Goal: Information Seeking & Learning: Learn about a topic

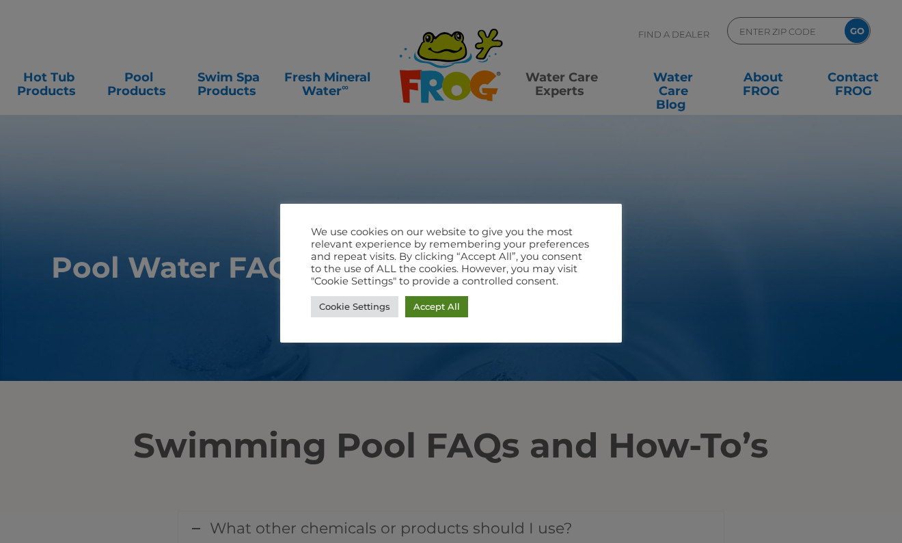
click at [421, 301] on link "Accept All" at bounding box center [436, 306] width 63 height 21
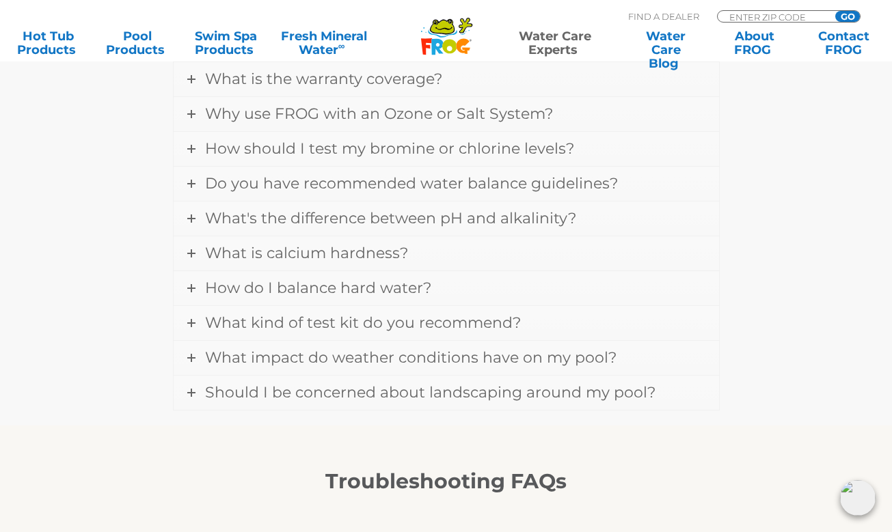
scroll to position [875, 0]
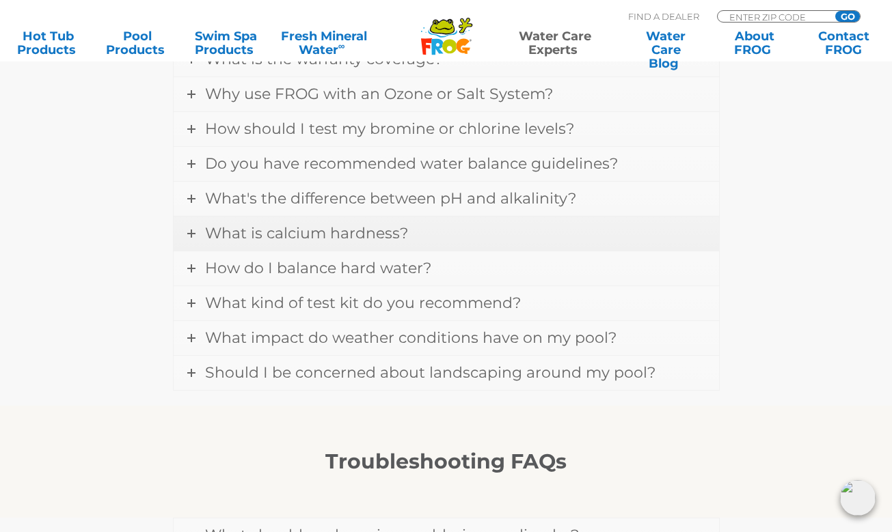
click at [239, 235] on span "What is calcium hardness?" at bounding box center [306, 233] width 203 height 18
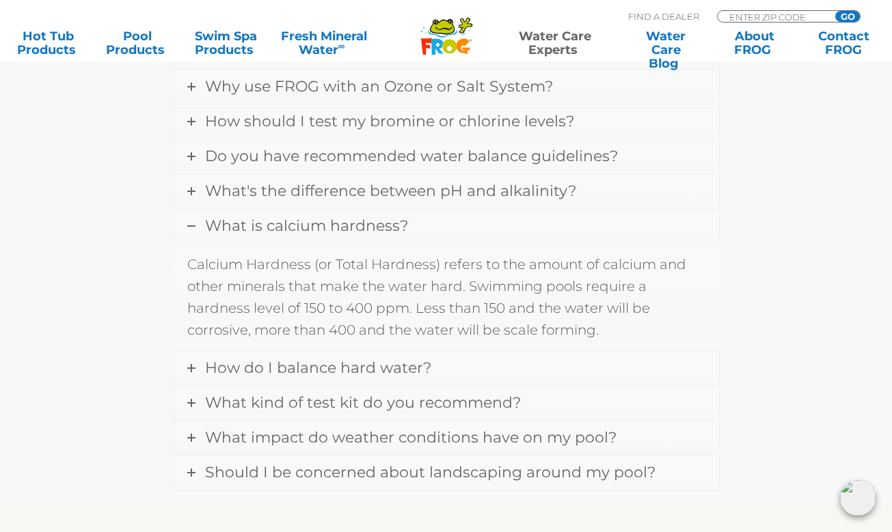
scroll to position [782, 0]
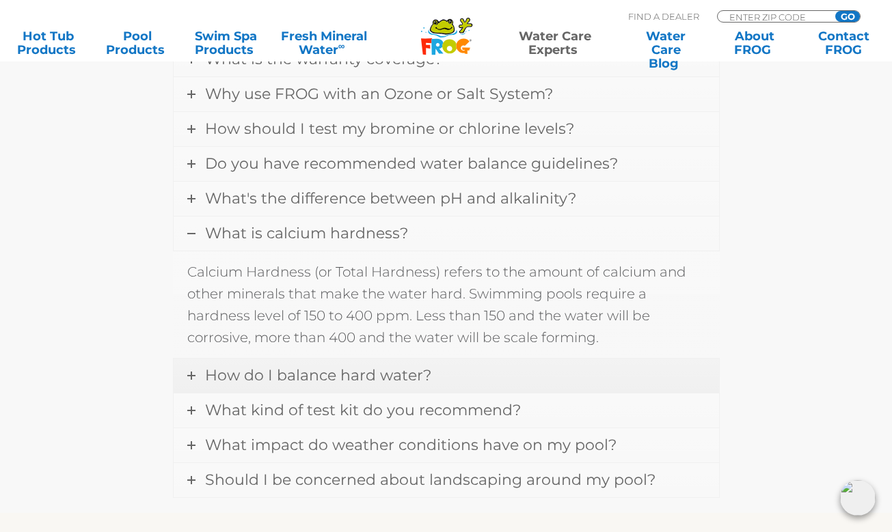
click at [648, 367] on link "How do I balance hard water?" at bounding box center [446, 376] width 545 height 34
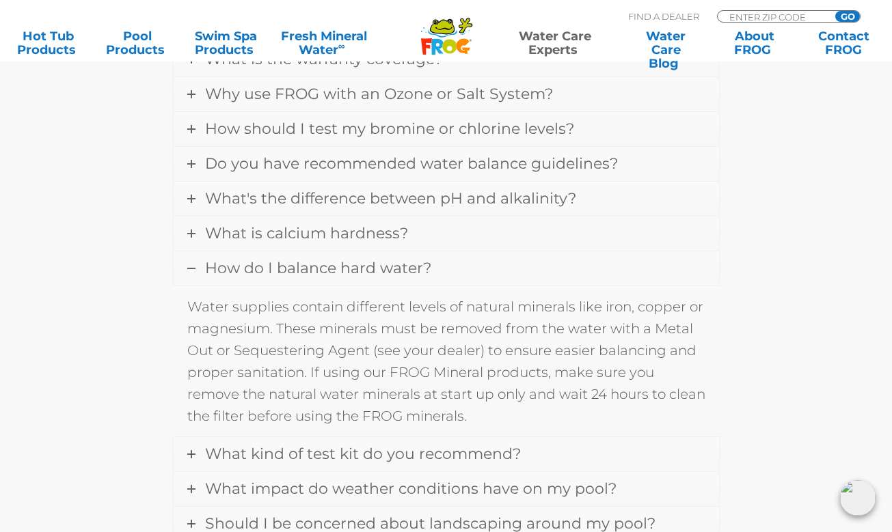
click at [750, 428] on div "What other chemicals or products should I use? For pools, add a stabilizer or c…" at bounding box center [446, 142] width 820 height 829
click at [840, 45] on link "Contact FROG" at bounding box center [843, 42] width 69 height 27
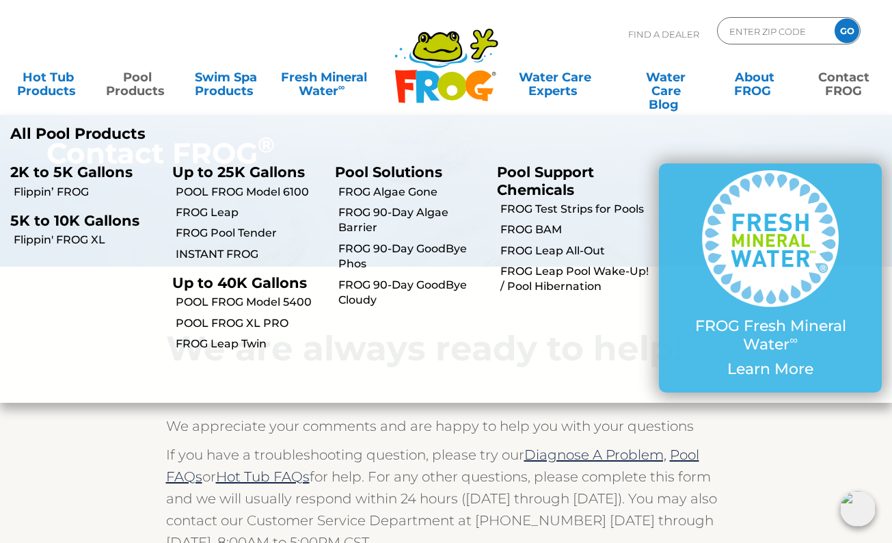
click at [139, 91] on link "Pool Products" at bounding box center [136, 77] width 69 height 27
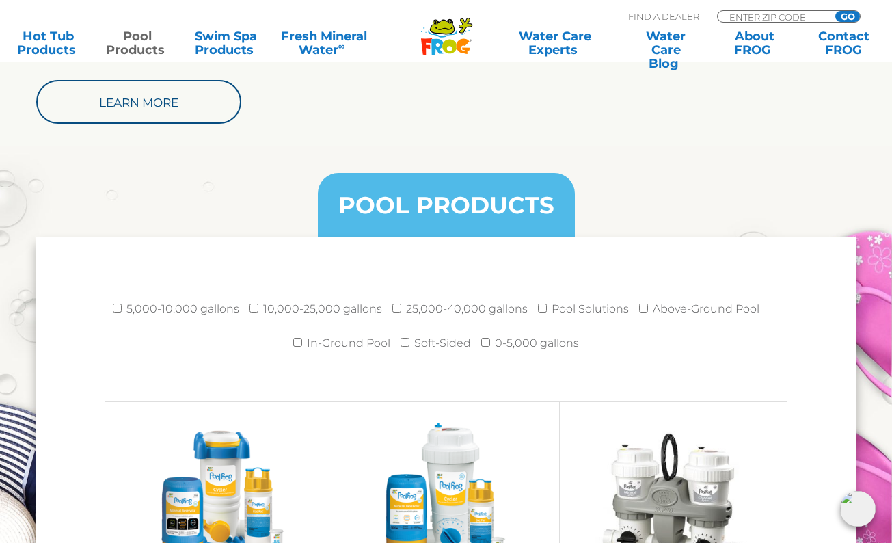
scroll to position [1667, 0]
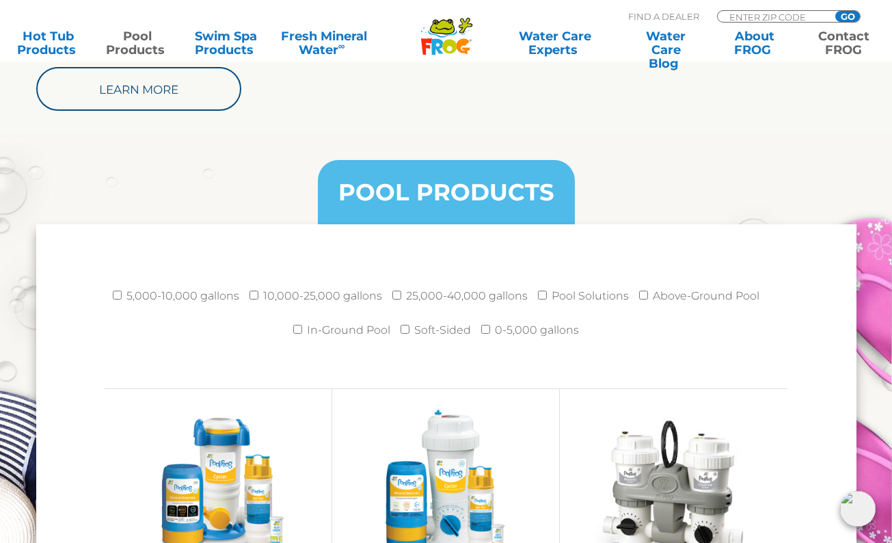
click at [847, 48] on link "Contact FROG" at bounding box center [843, 42] width 69 height 27
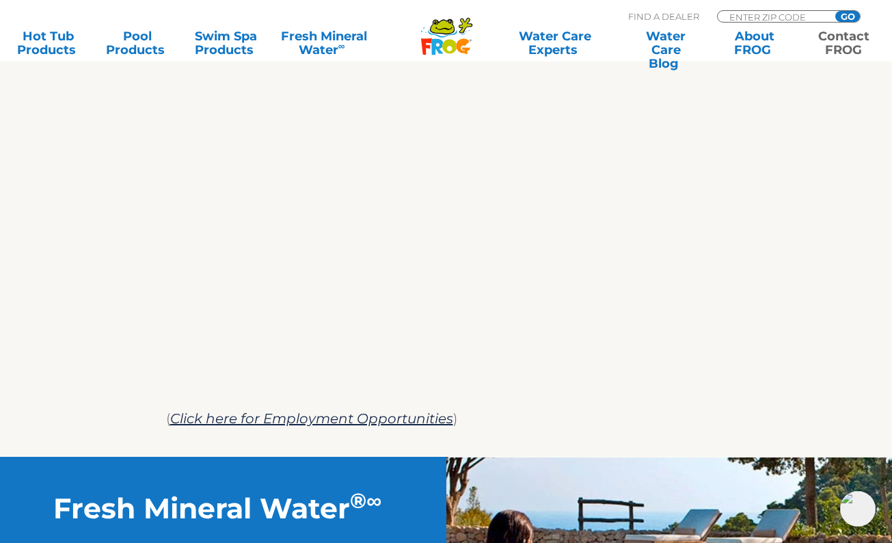
scroll to position [798, 0]
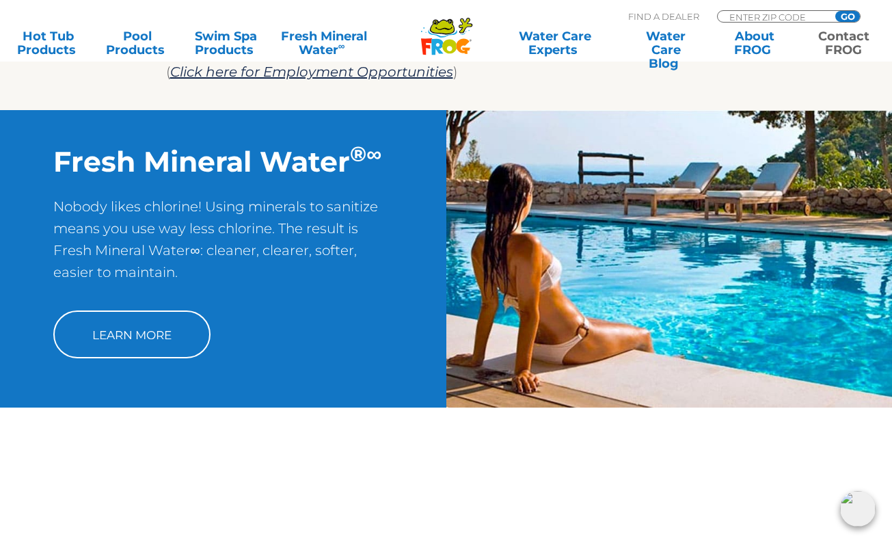
click at [851, 509] on img at bounding box center [858, 509] width 36 height 36
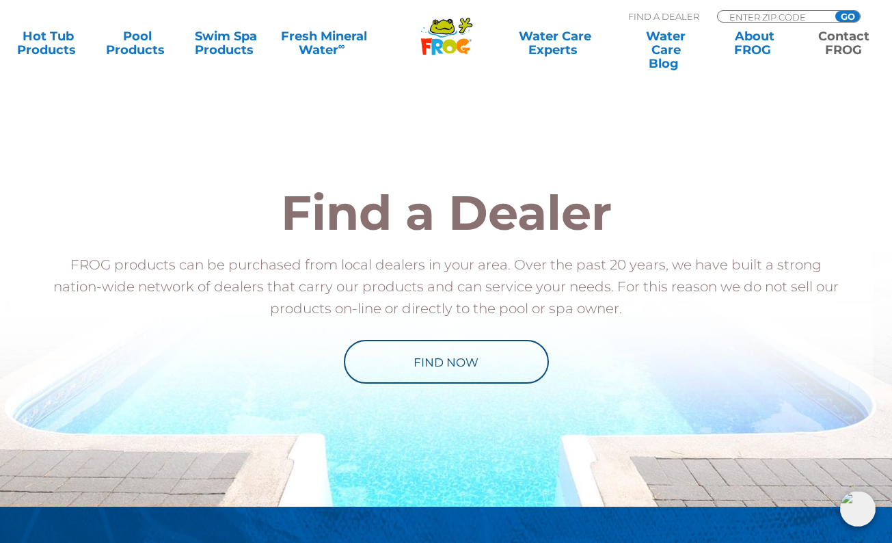
scroll to position [1164, 0]
click at [879, 218] on section "Find a Dealer FROG products can be purchased from local dealers in your area. O…" at bounding box center [446, 273] width 892 height 465
click at [546, 140] on div "Find a Dealer FROG products can be purchased from local dealers in your area. O…" at bounding box center [446, 285] width 840 height 441
click at [859, 181] on div "Find a Dealer FROG products can be purchased from local dealers in your area. O…" at bounding box center [446, 285] width 840 height 441
click at [859, 510] on img at bounding box center [858, 509] width 36 height 36
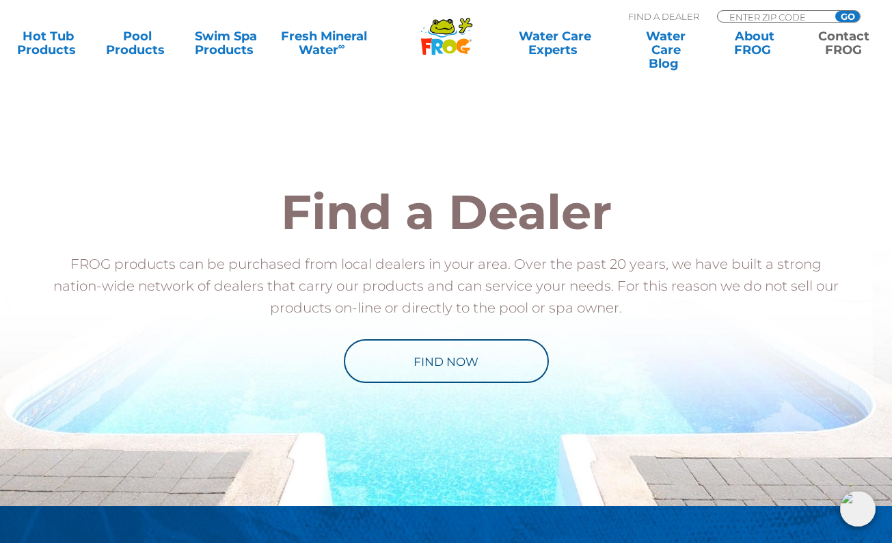
click at [866, 508] on img at bounding box center [858, 509] width 36 height 36
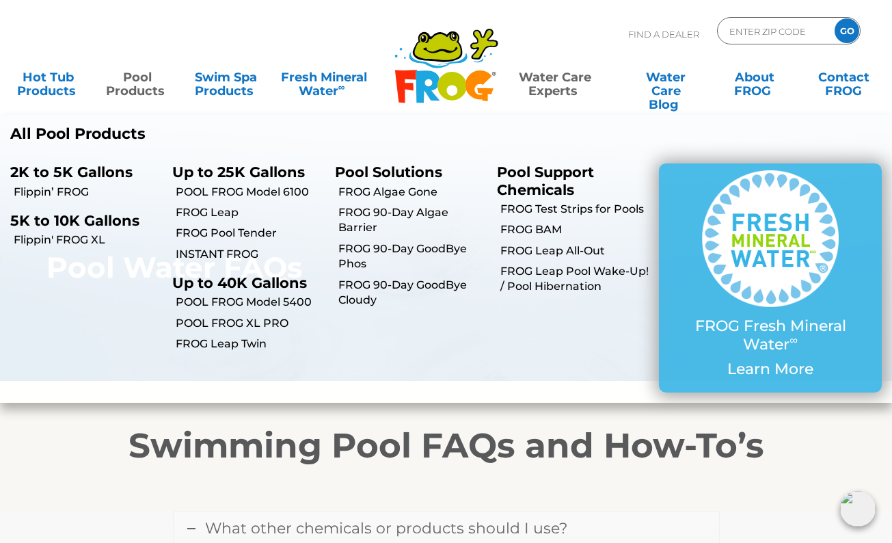
click at [142, 82] on link "Pool Products" at bounding box center [136, 77] width 69 height 27
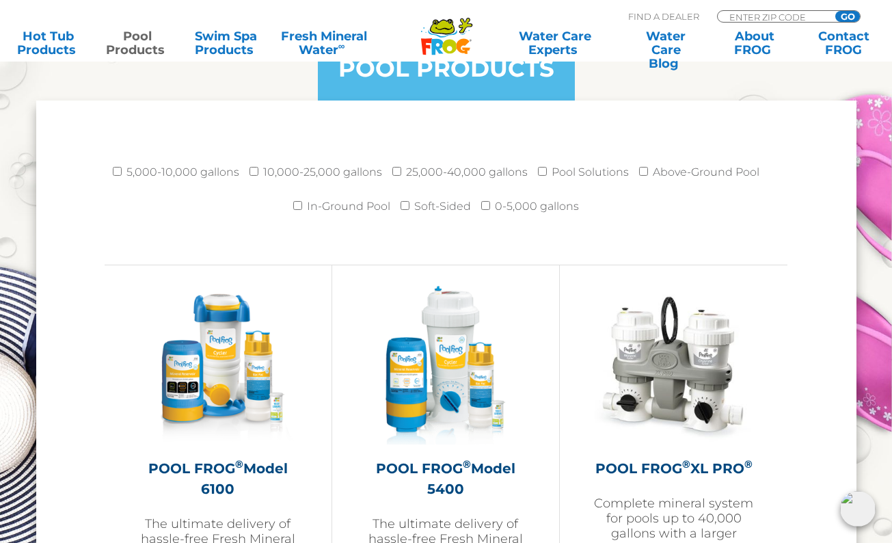
scroll to position [1789, 0]
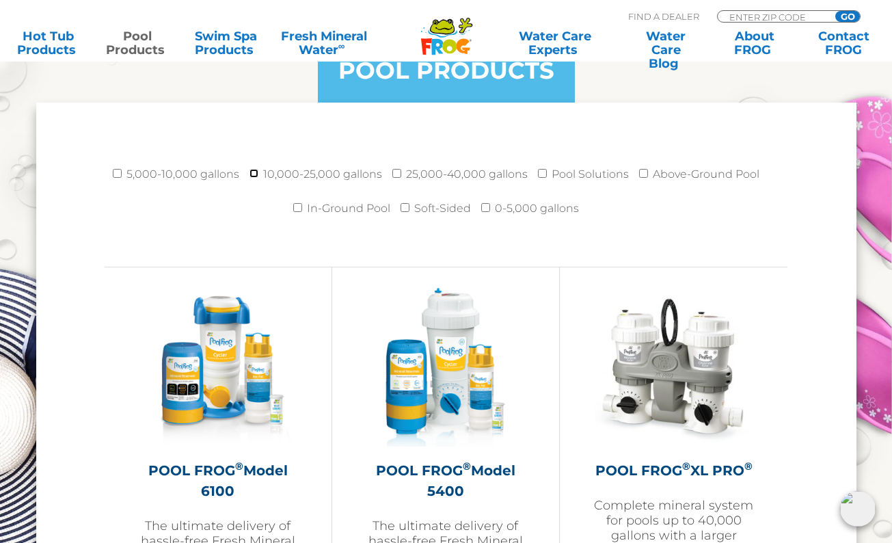
click at [257, 176] on input "10,000-25,000 gallons" at bounding box center [253, 173] width 9 height 9
checkbox input "true"
click at [640, 173] on input "Above-Ground Pool" at bounding box center [643, 173] width 9 height 9
checkbox input "true"
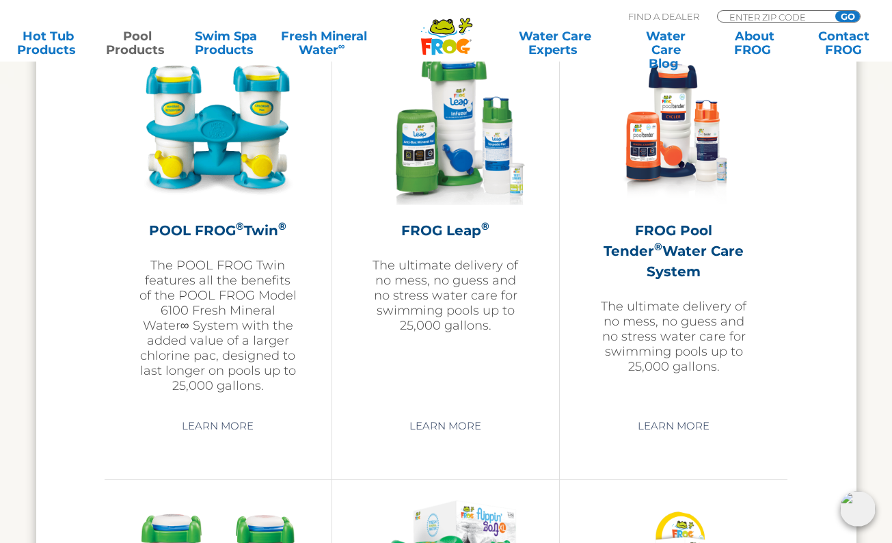
scroll to position [2465, 0]
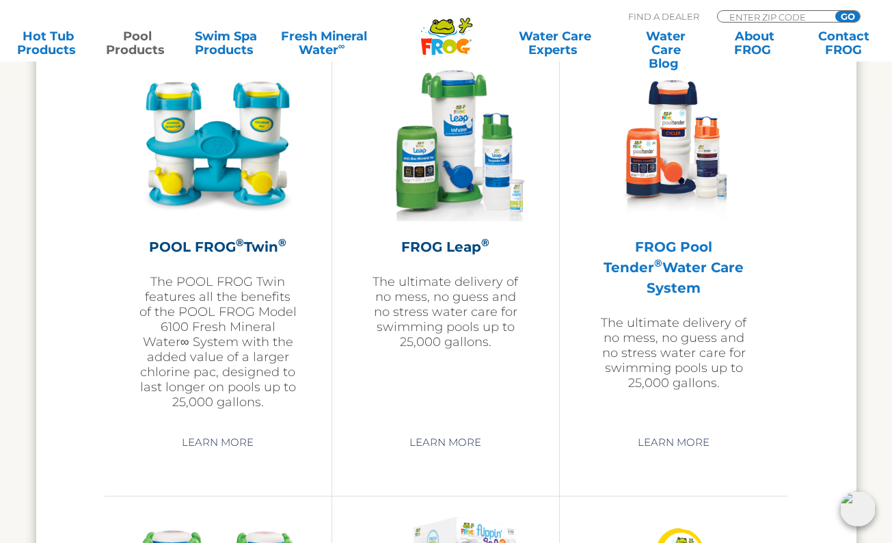
click at [634, 128] on img at bounding box center [673, 143] width 159 height 159
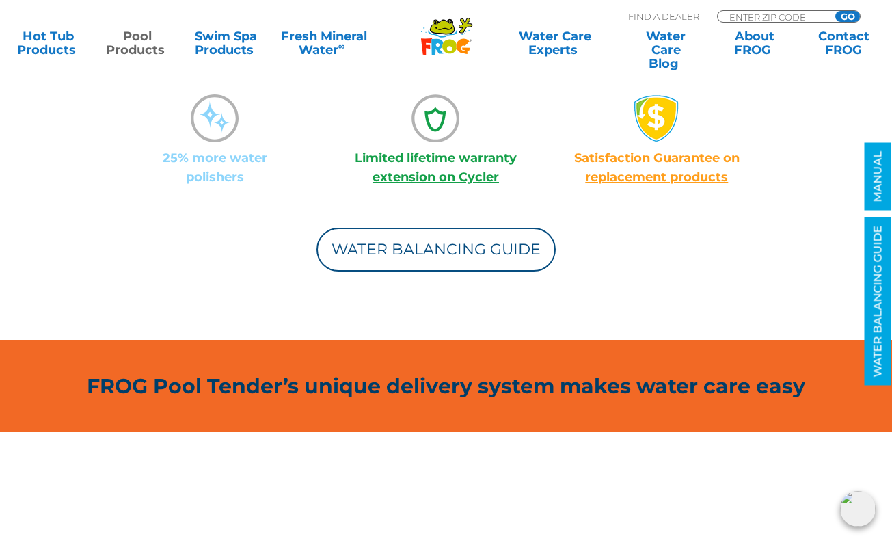
scroll to position [1219, 0]
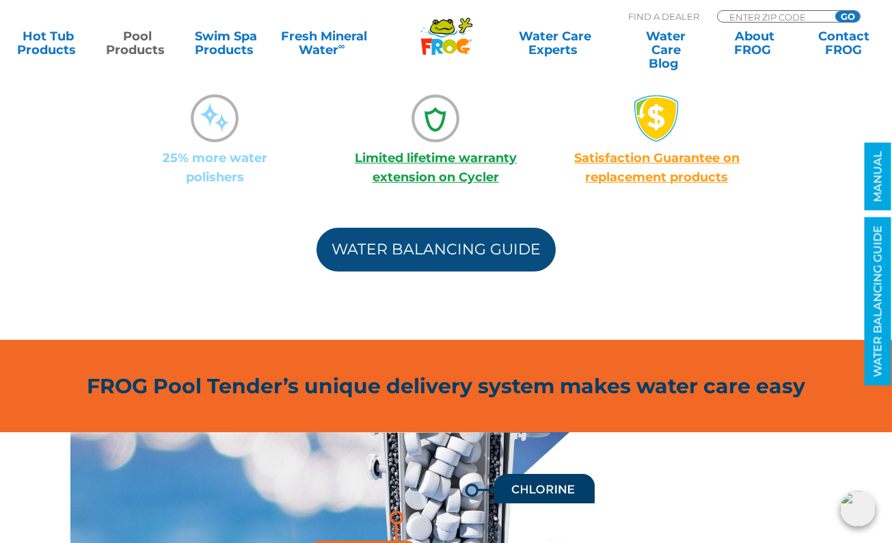
click at [509, 256] on link "Water Balancing Guide" at bounding box center [435, 250] width 239 height 44
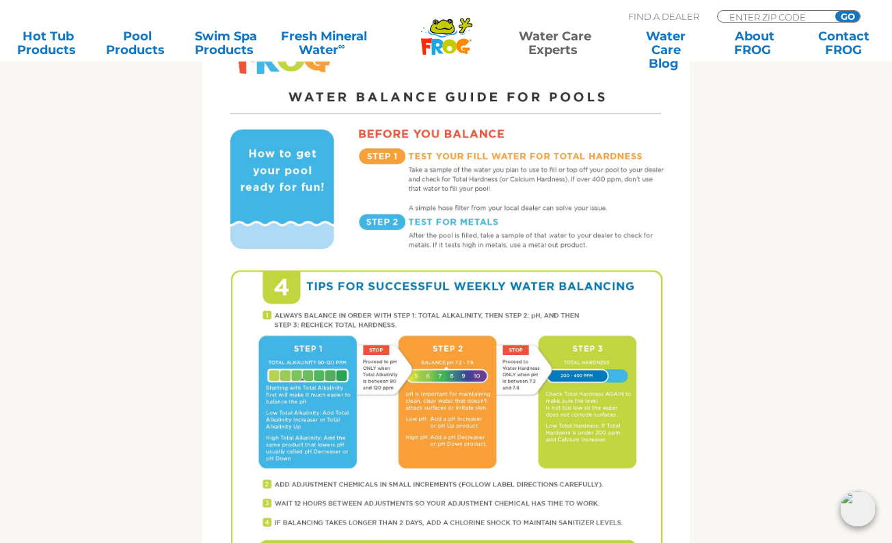
scroll to position [722, 0]
